Goal: Task Accomplishment & Management: Complete application form

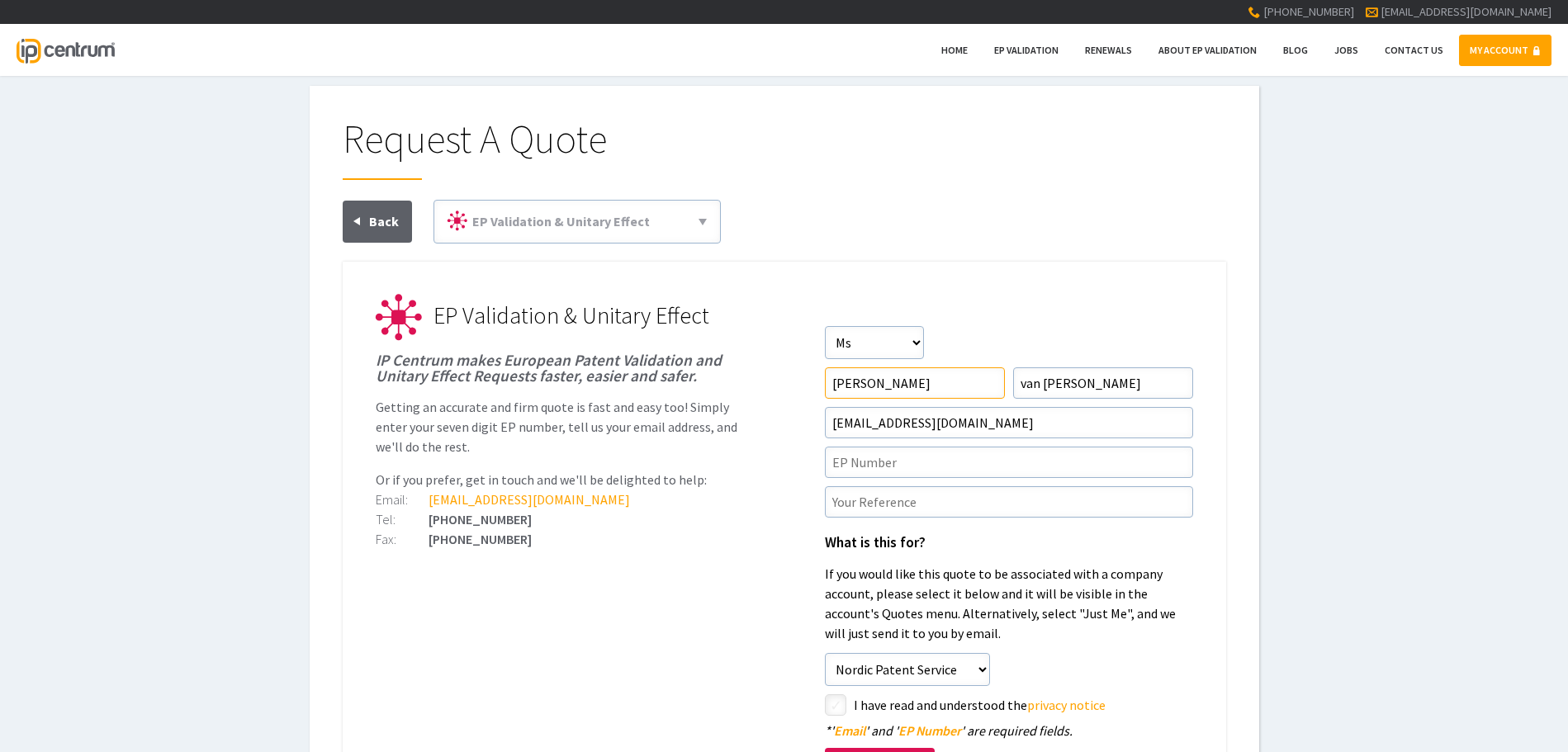
drag, startPoint x: 916, startPoint y: 385, endPoint x: 732, endPoint y: 383, distance: 184.0
click at [732, 341] on li "EP Validation & Unitary Effect IP Centrum makes European Patent Validation and …" at bounding box center [784, 317] width 818 height 46
type input"] "[PERSON_NAME]"
drag, startPoint x: 1101, startPoint y: 385, endPoint x: 928, endPoint y: 385, distance: 173.0
click at [928, 385] on form "Salutation Salutation Mr Mrs Miss Ms Dr [PERSON_NAME] First Name [PERSON_NAME] …" at bounding box center [1009, 577] width 369 height 502
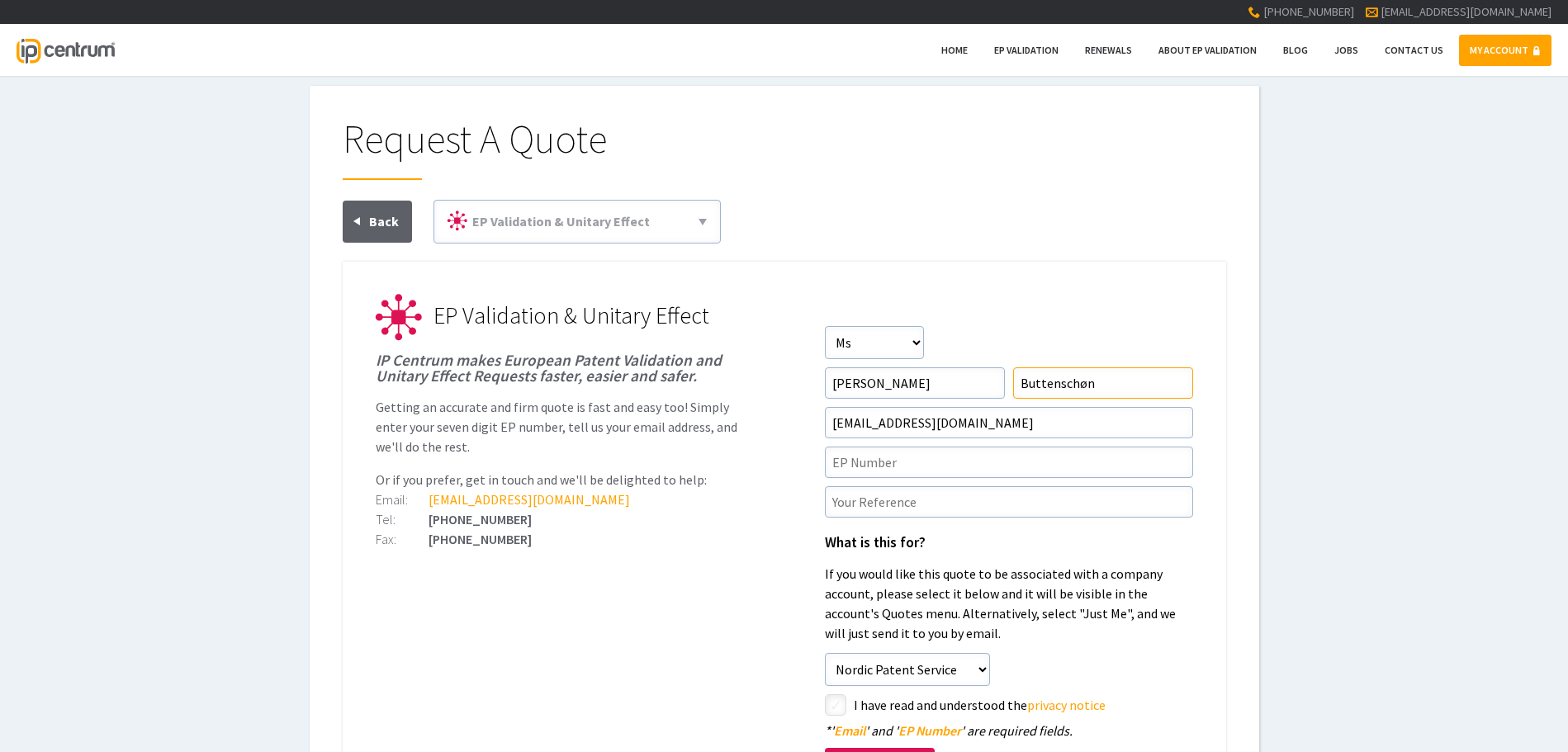
type input"] "Buttenschøn"
click at [898, 457] on input"] "text" at bounding box center [1009, 463] width 369 height 32
click at [877, 465] on input"] "text" at bounding box center [1009, 463] width 369 height 32
paste input"] "EP4010893"
type input"] "EP4010893"
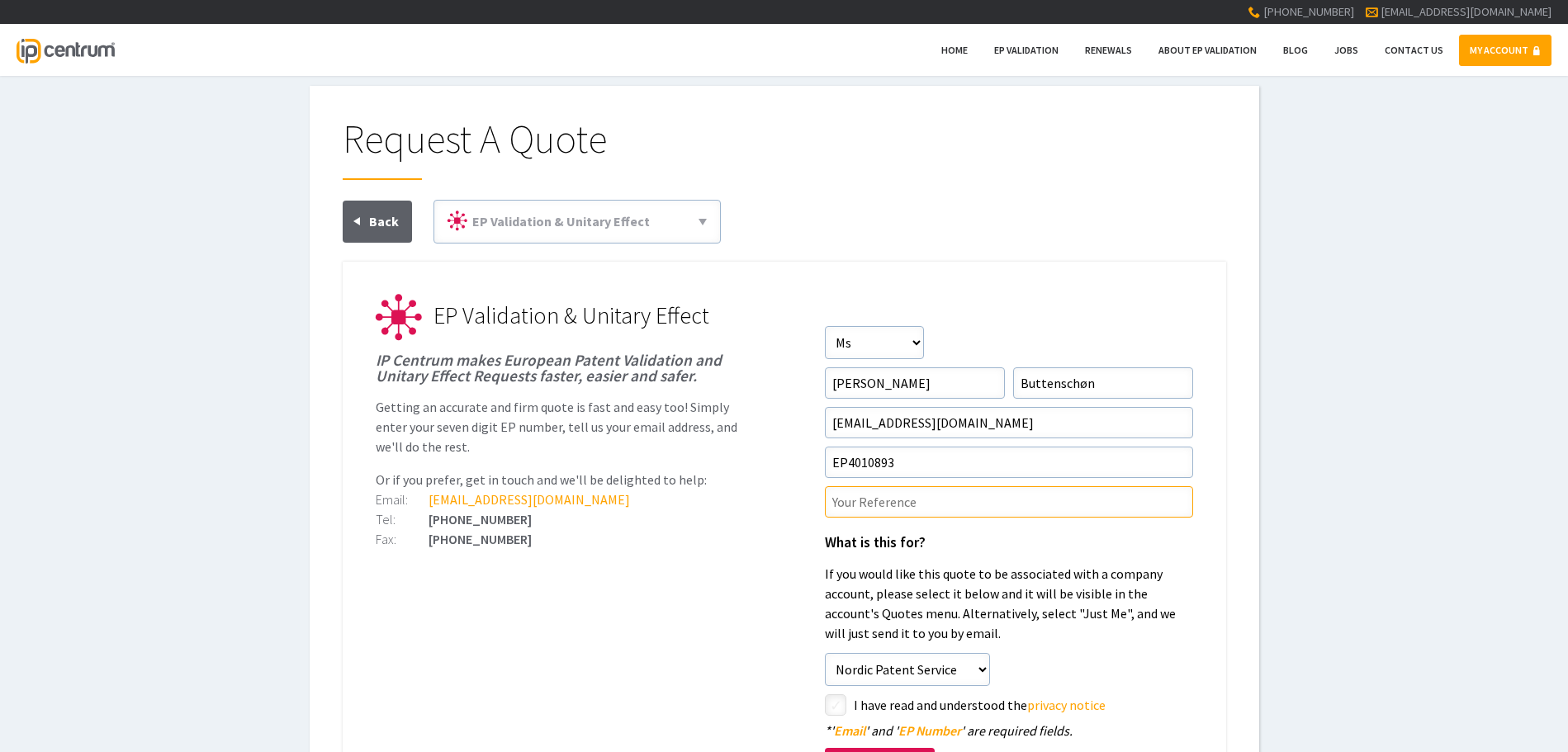
click at [864, 499] on input"] "text" at bounding box center [1009, 501] width 369 height 32
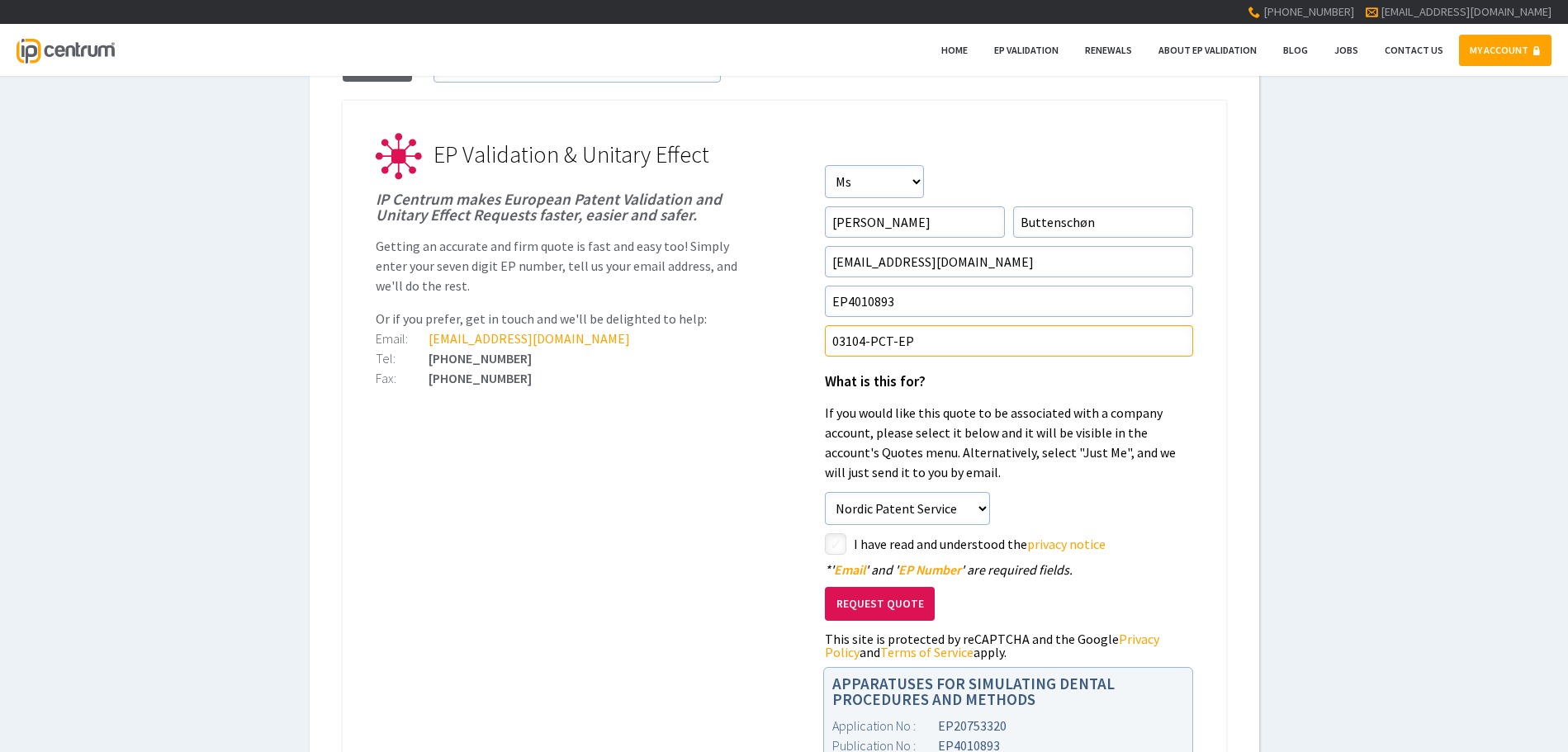
scroll to position [165, 0]
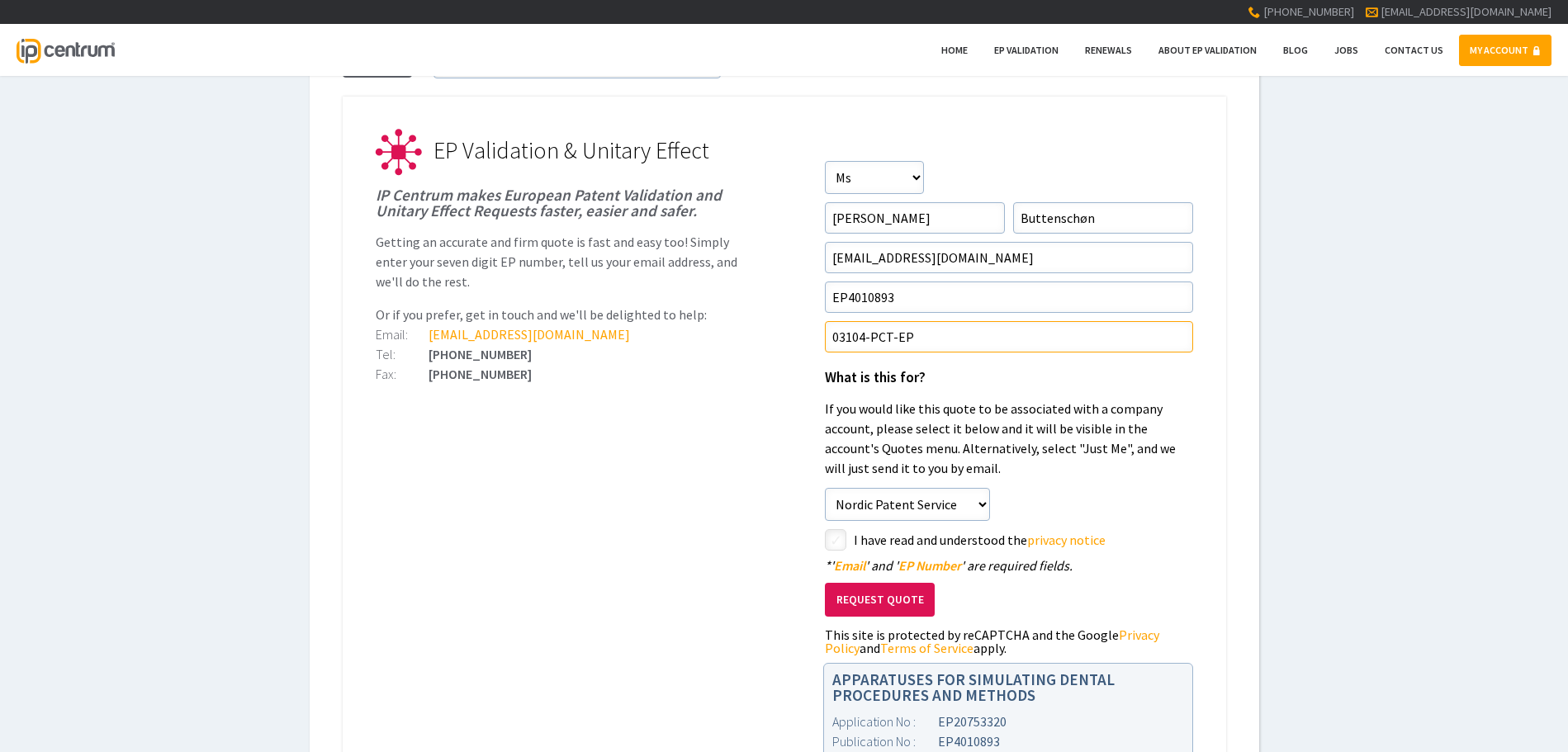
type input"] "03104-PCT-EP"
click at [839, 554] on form "Salutation Salutation Mr Mrs Miss Ms Dr [PERSON_NAME] First Name [PERSON_NAME] …" at bounding box center [1009, 412] width 369 height 502
click at [837, 543] on input"] "checkbox" at bounding box center [839, 542] width 20 height 20
checkbox input"] "true"
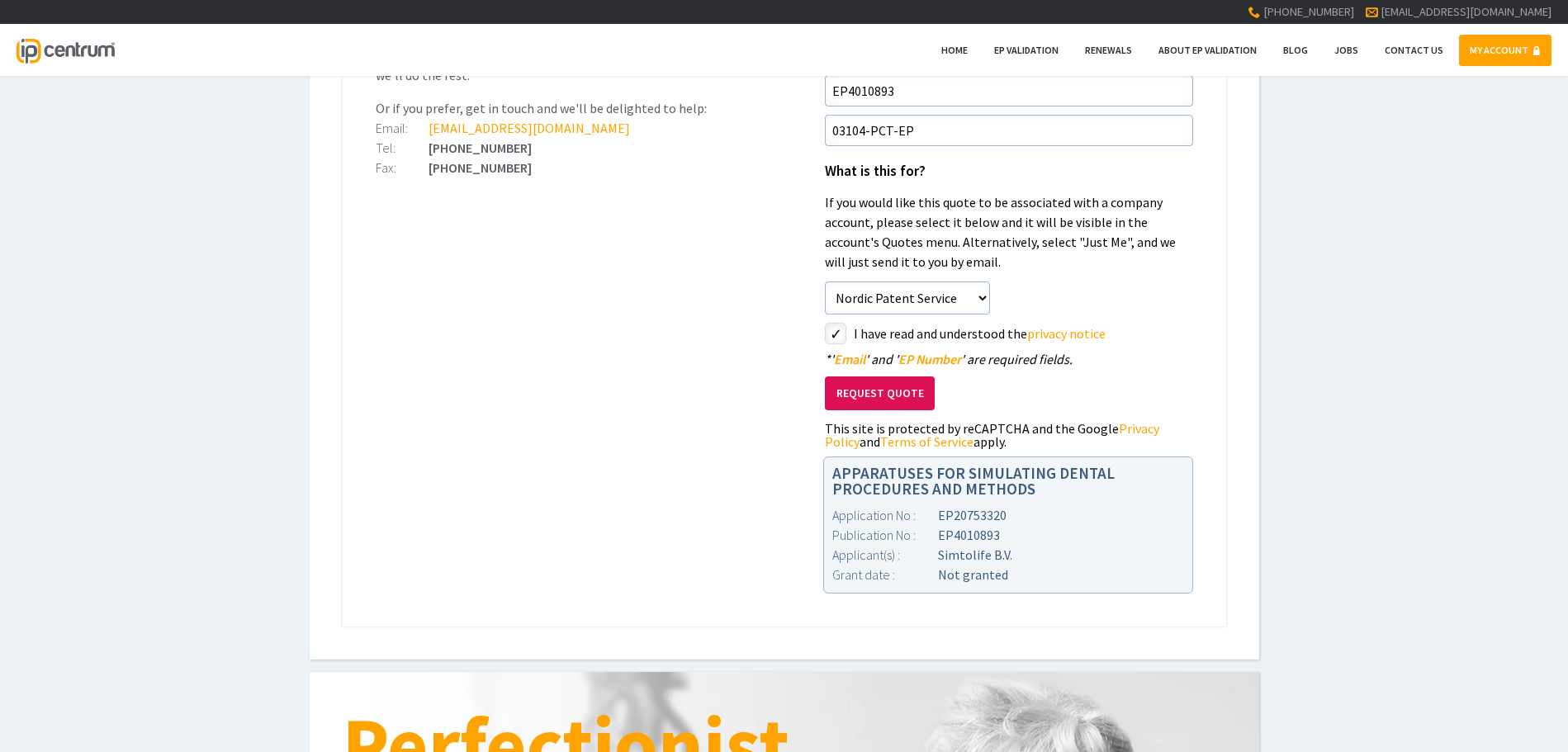
scroll to position [413, 0]
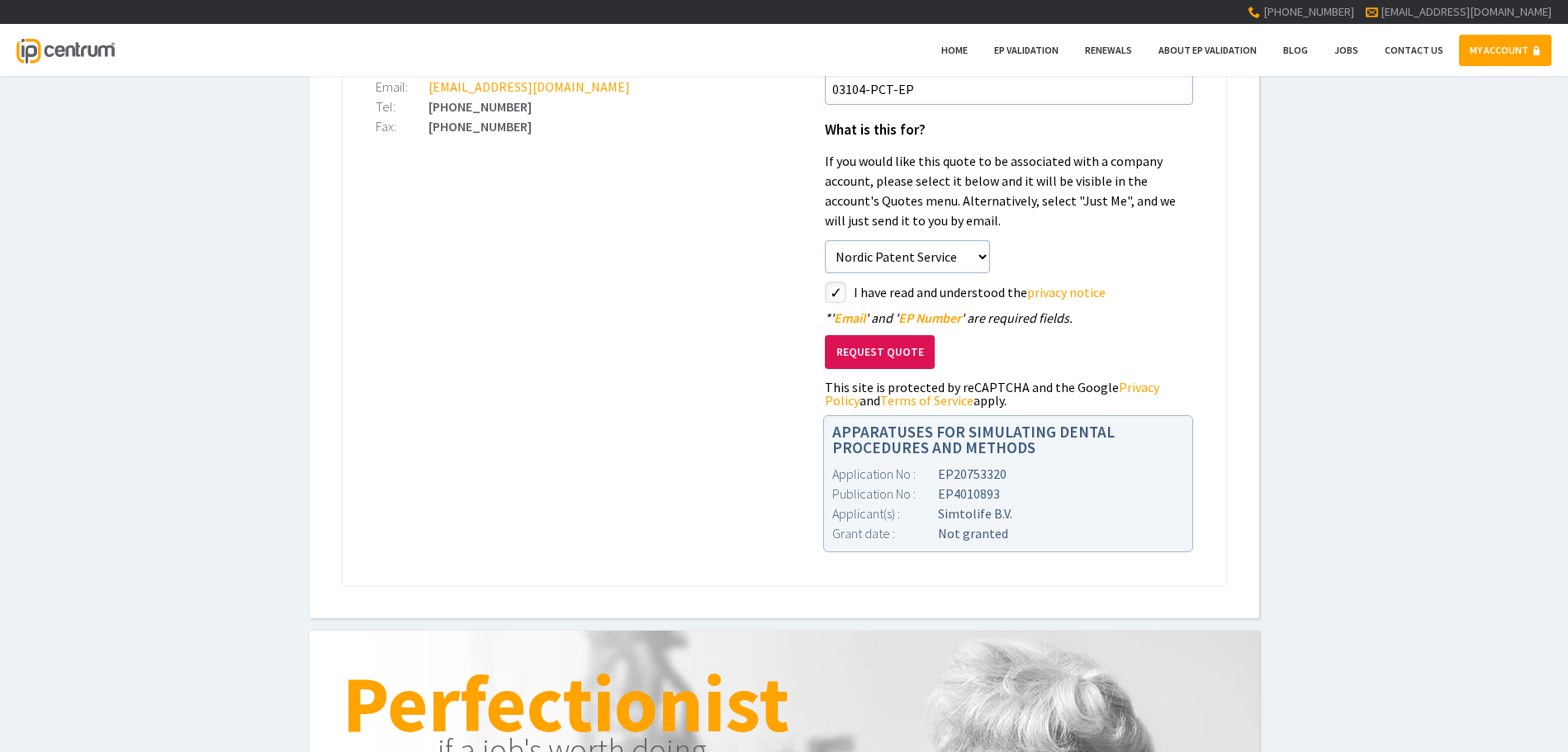
click at [878, 346] on button "Request Quote" at bounding box center [880, 353] width 110 height 34
